Goal: Task Accomplishment & Management: Use online tool/utility

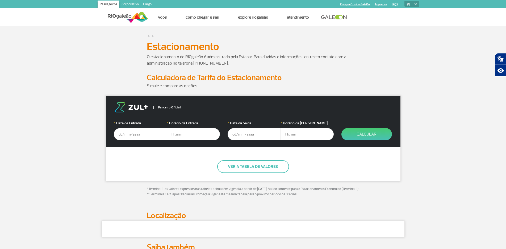
click at [134, 134] on input "text" at bounding box center [140, 134] width 53 height 12
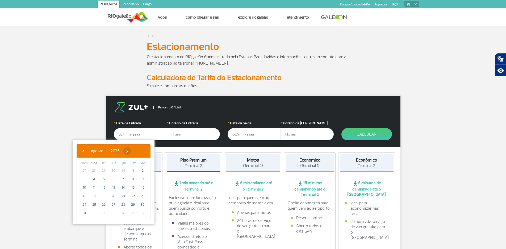
click at [131, 152] on span "›" at bounding box center [127, 151] width 8 height 8
click at [136, 152] on span "›" at bounding box center [132, 151] width 8 height 8
click at [136, 179] on span "10" at bounding box center [133, 179] width 9 height 9
type input "[DATE]"
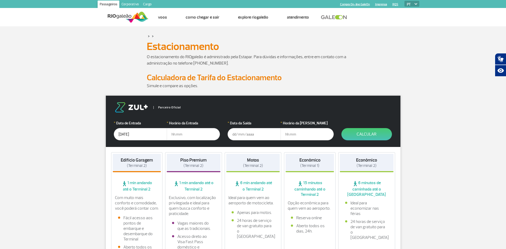
click at [177, 135] on input "text" at bounding box center [193, 134] width 53 height 12
type input "21:00"
click at [232, 135] on input "text" at bounding box center [254, 134] width 53 height 12
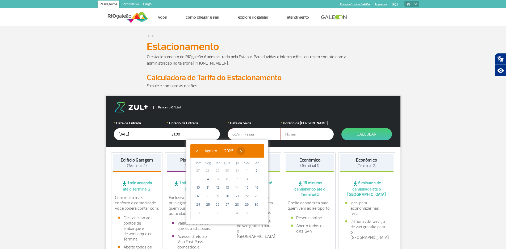
click at [245, 151] on span "›" at bounding box center [241, 151] width 8 height 8
click at [250, 151] on span "›" at bounding box center [246, 151] width 8 height 8
click at [248, 188] on span "17" at bounding box center [246, 187] width 9 height 9
type input "[DATE]"
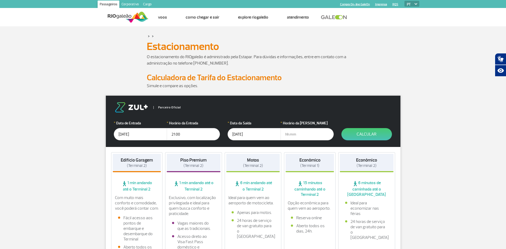
click at [289, 133] on input "text" at bounding box center [306, 134] width 53 height 12
type input "7"
click at [363, 135] on button "Calcular" at bounding box center [366, 134] width 51 height 12
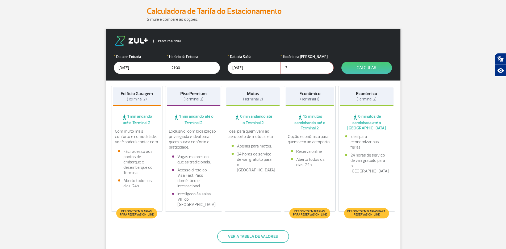
scroll to position [80, 0]
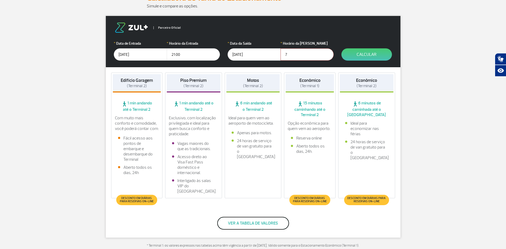
click at [265, 224] on button "Ver a tabela de valores" at bounding box center [253, 223] width 72 height 13
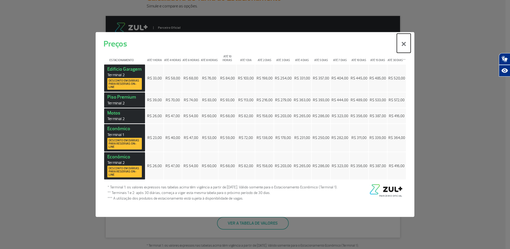
click at [402, 41] on button "×" at bounding box center [404, 42] width 14 height 19
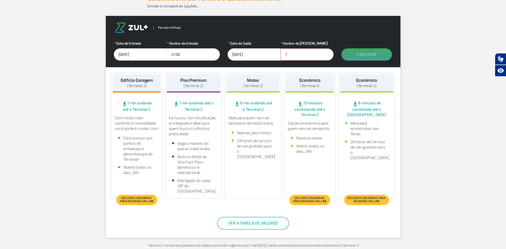
click at [369, 53] on button "Calcular" at bounding box center [366, 54] width 51 height 12
click at [364, 54] on button "Calcular" at bounding box center [366, 54] width 51 height 12
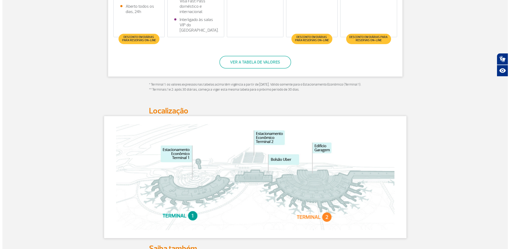
scroll to position [239, 0]
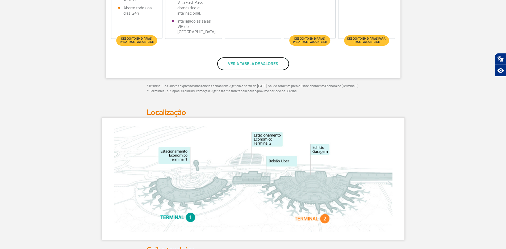
click at [268, 61] on button "Ver a tabela de valores" at bounding box center [253, 63] width 72 height 13
